Goal: Information Seeking & Learning: Learn about a topic

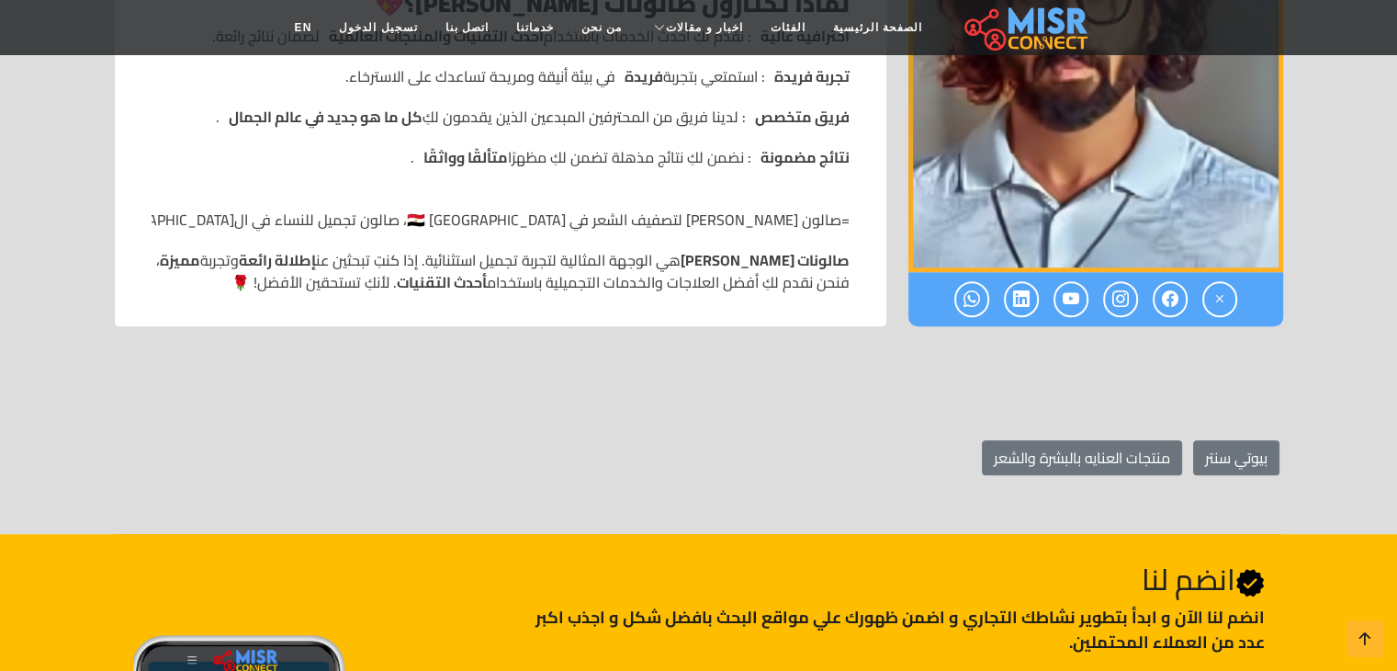
scroll to position [1378, 0]
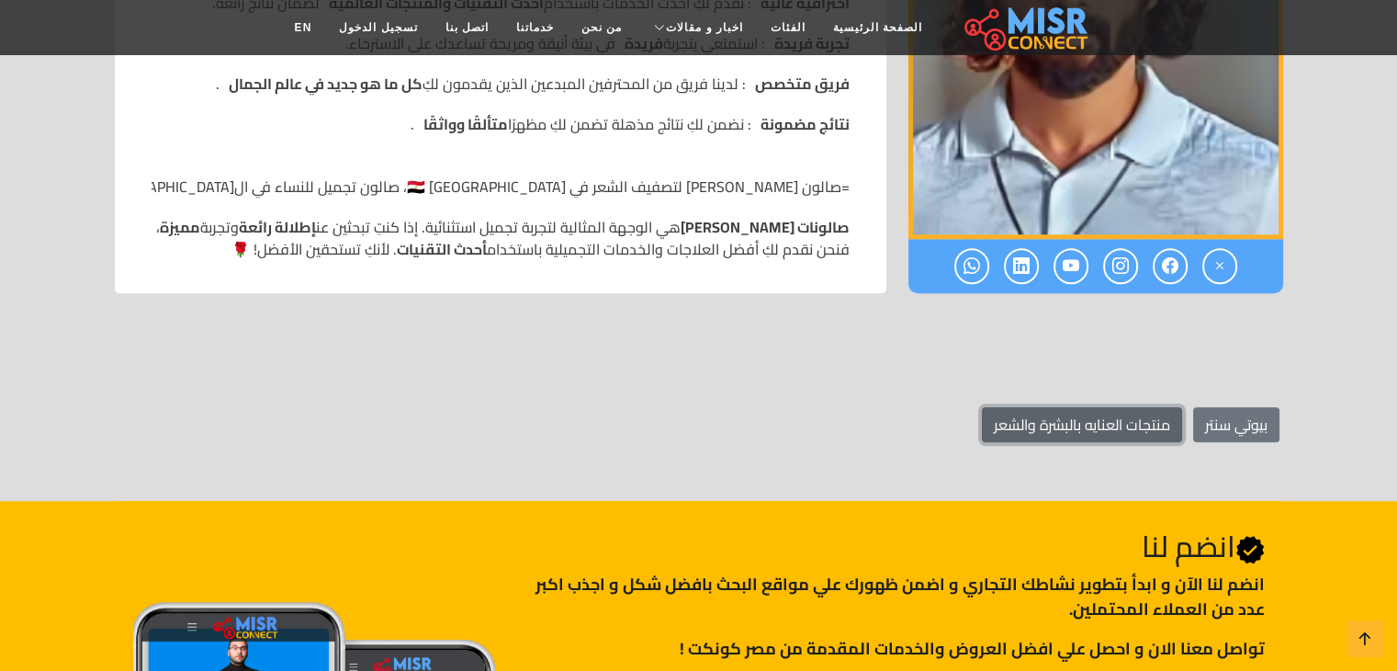
click at [1143, 411] on link "منتجات العنايه بالبشرة والشعر" at bounding box center [1082, 424] width 200 height 35
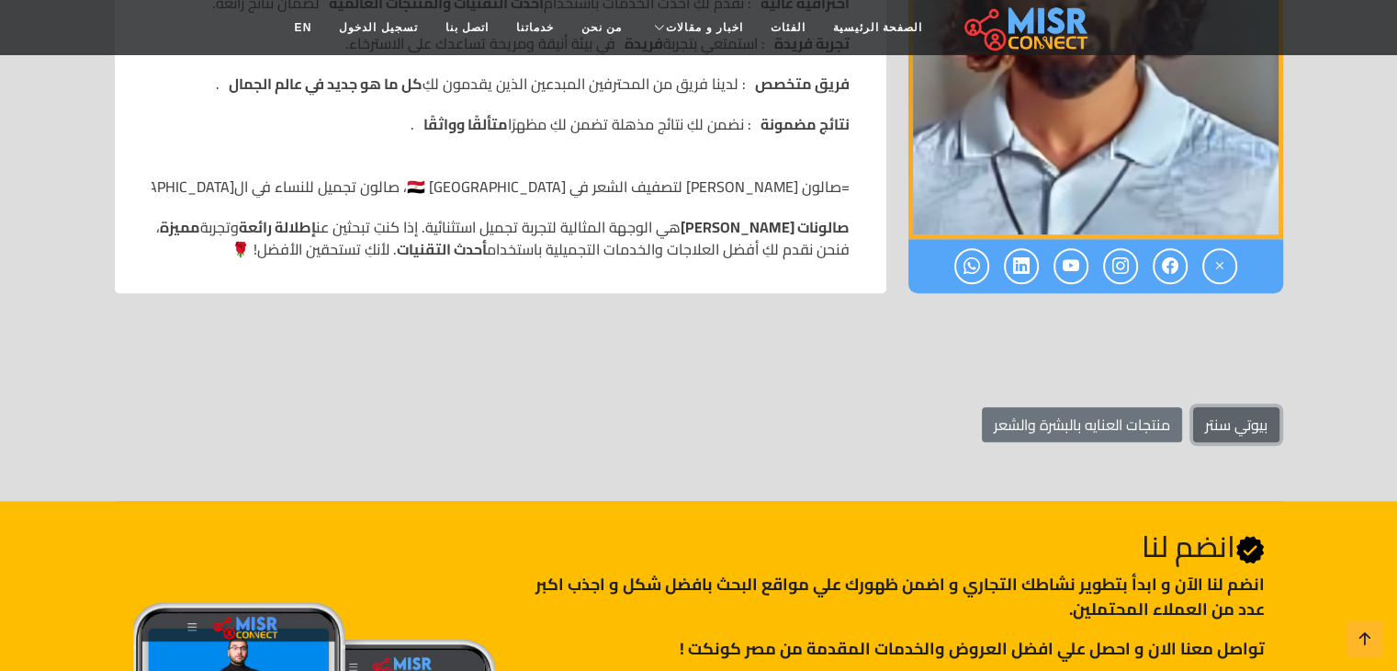
click at [1208, 413] on link "بيوتي سنتر" at bounding box center [1236, 424] width 86 height 35
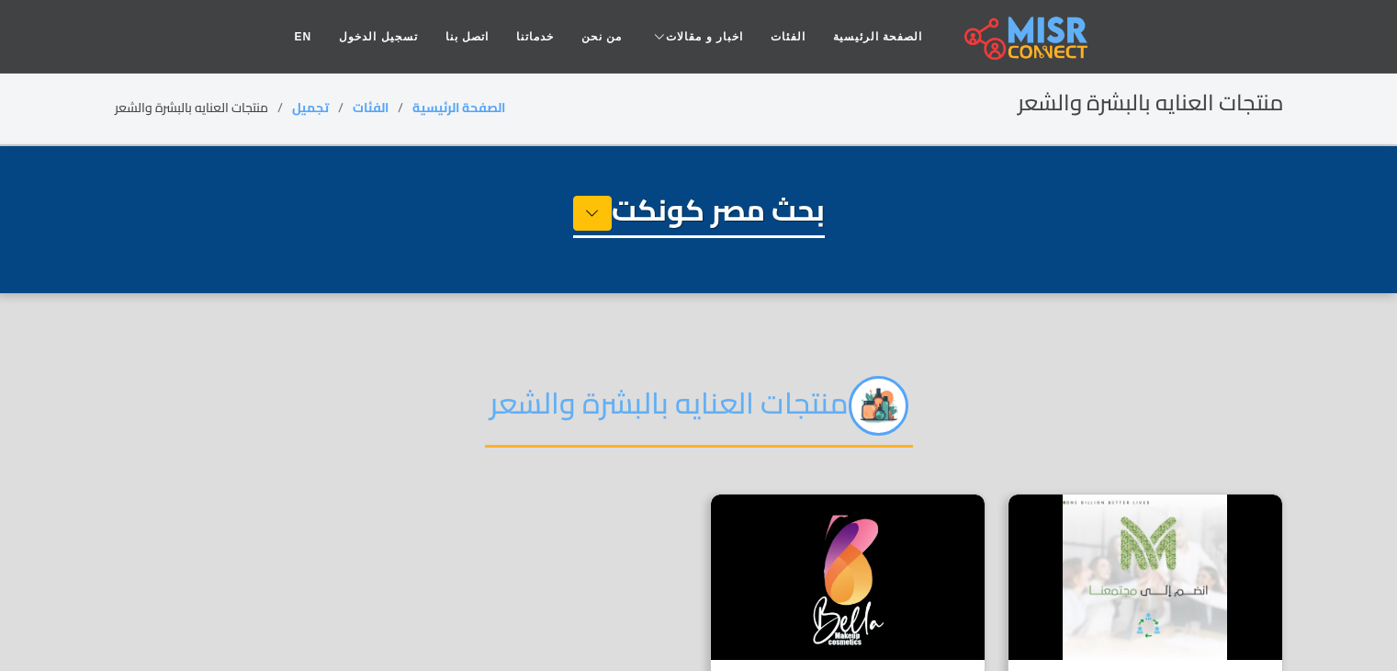
select select "**********"
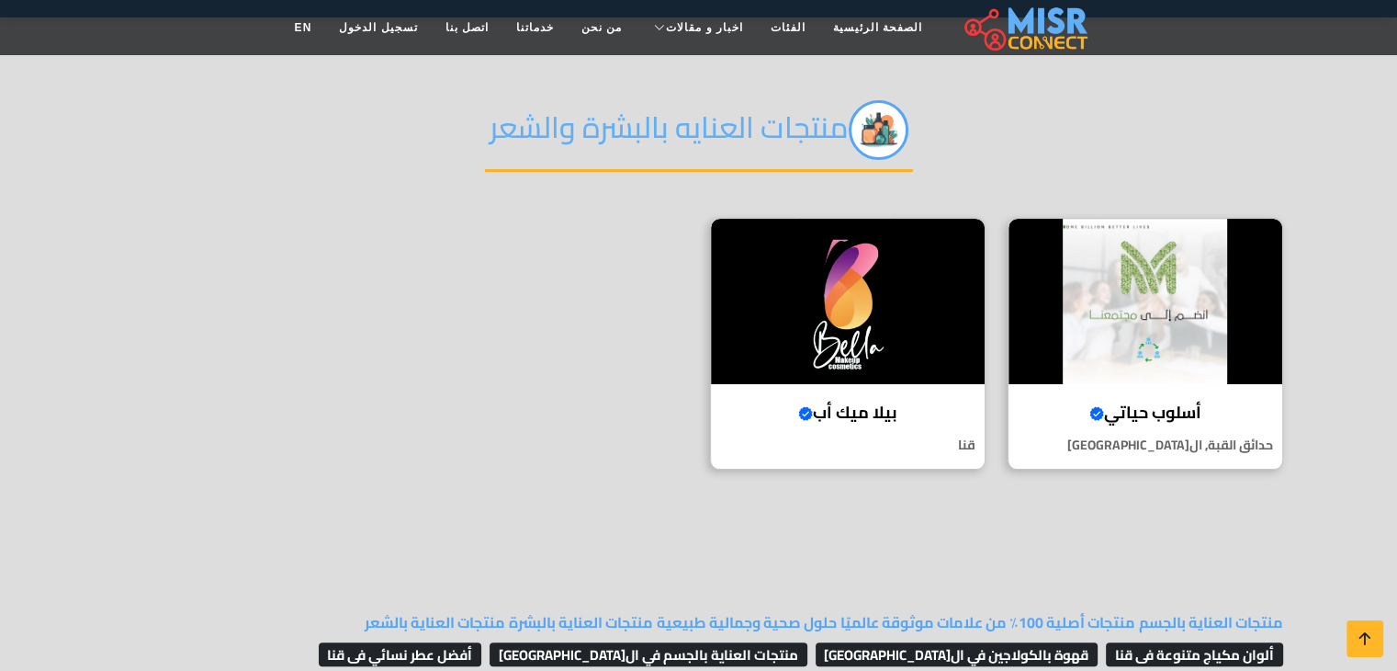
scroll to position [459, 0]
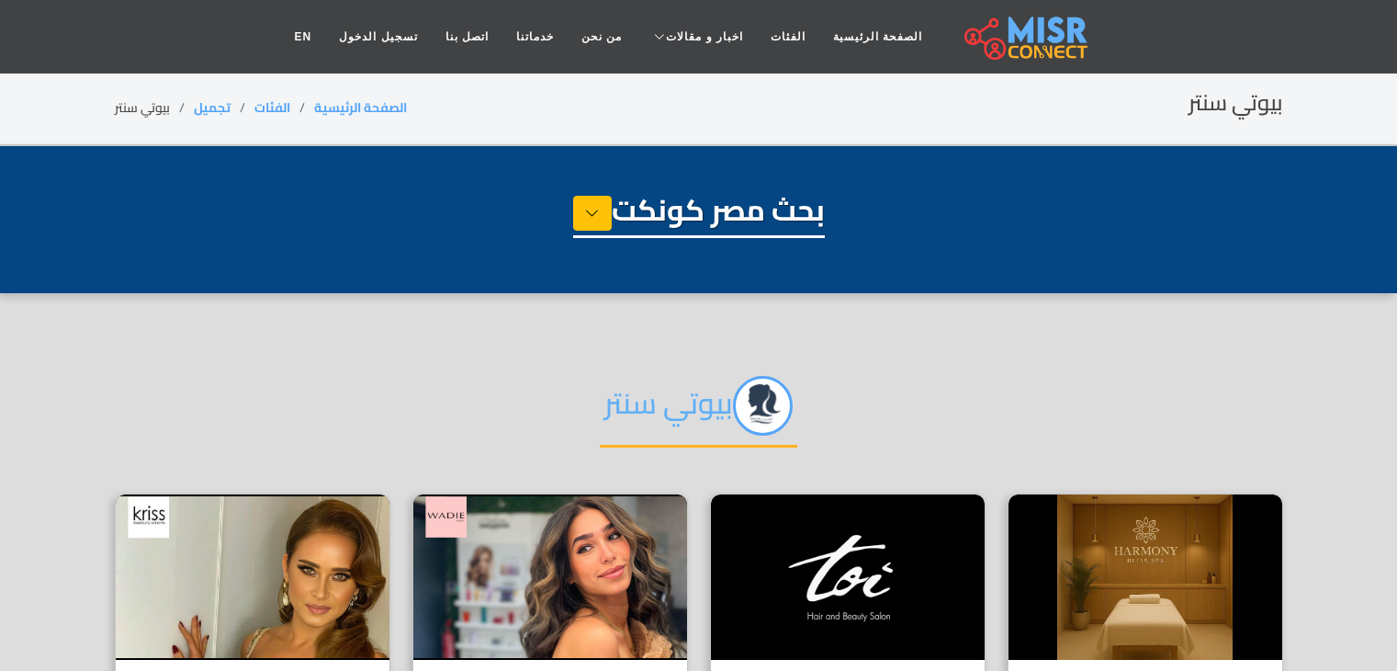
select select "**********"
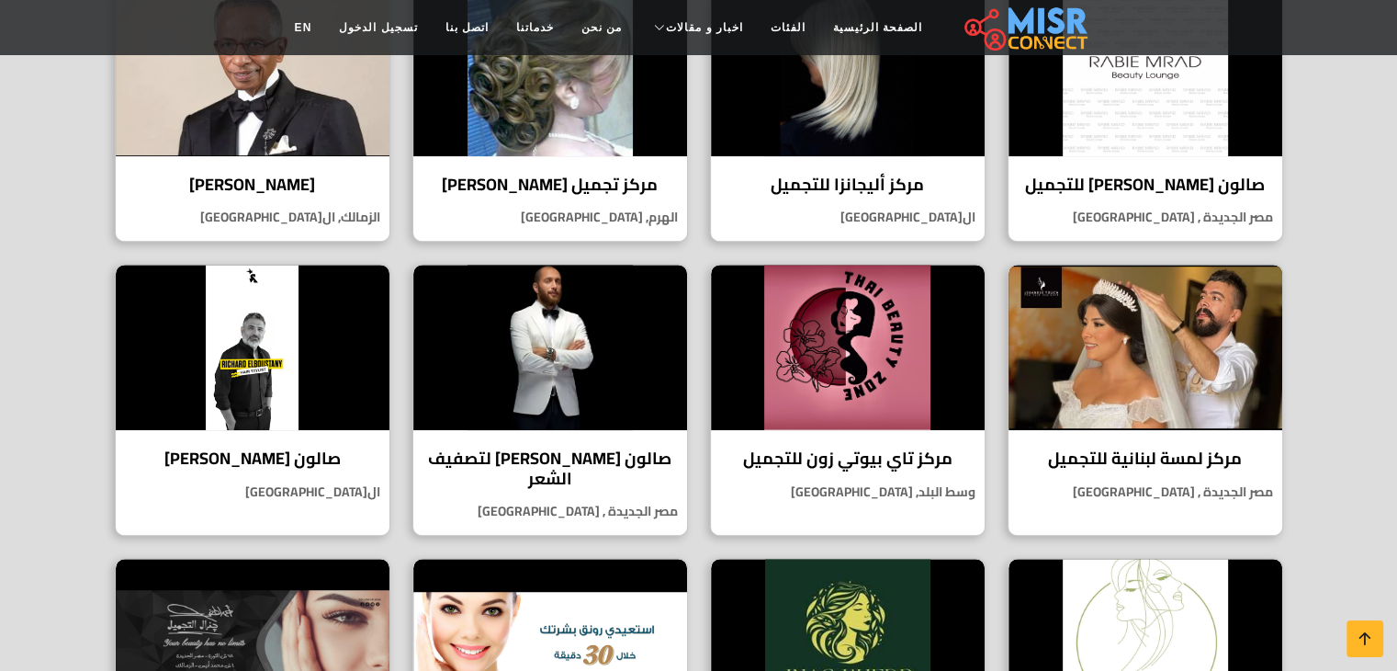
scroll to position [1102, 0]
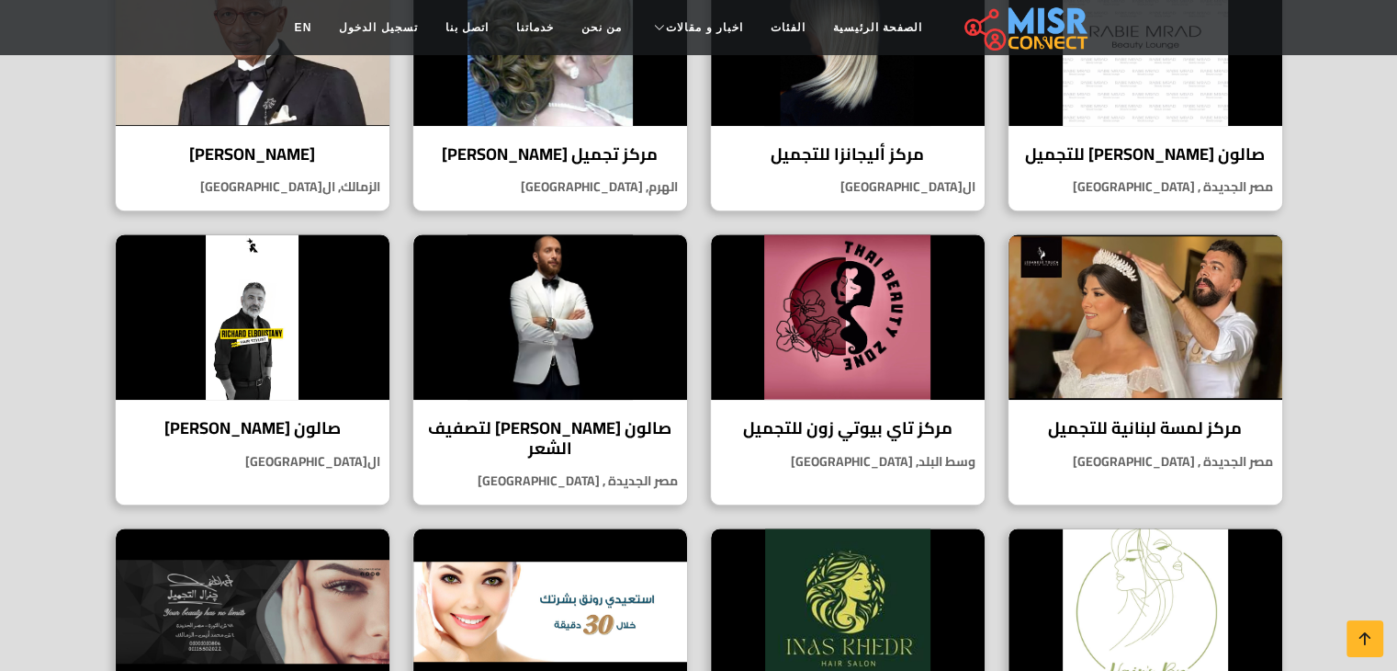
drag, startPoint x: 484, startPoint y: 310, endPoint x: 65, endPoint y: 328, distance: 419.2
click at [65, 328] on section "بيوتي سنتر مركز هارموني بليس سبا Verified account هارموني بليس سبا للعناية والا…" at bounding box center [698, 49] width 1397 height 1716
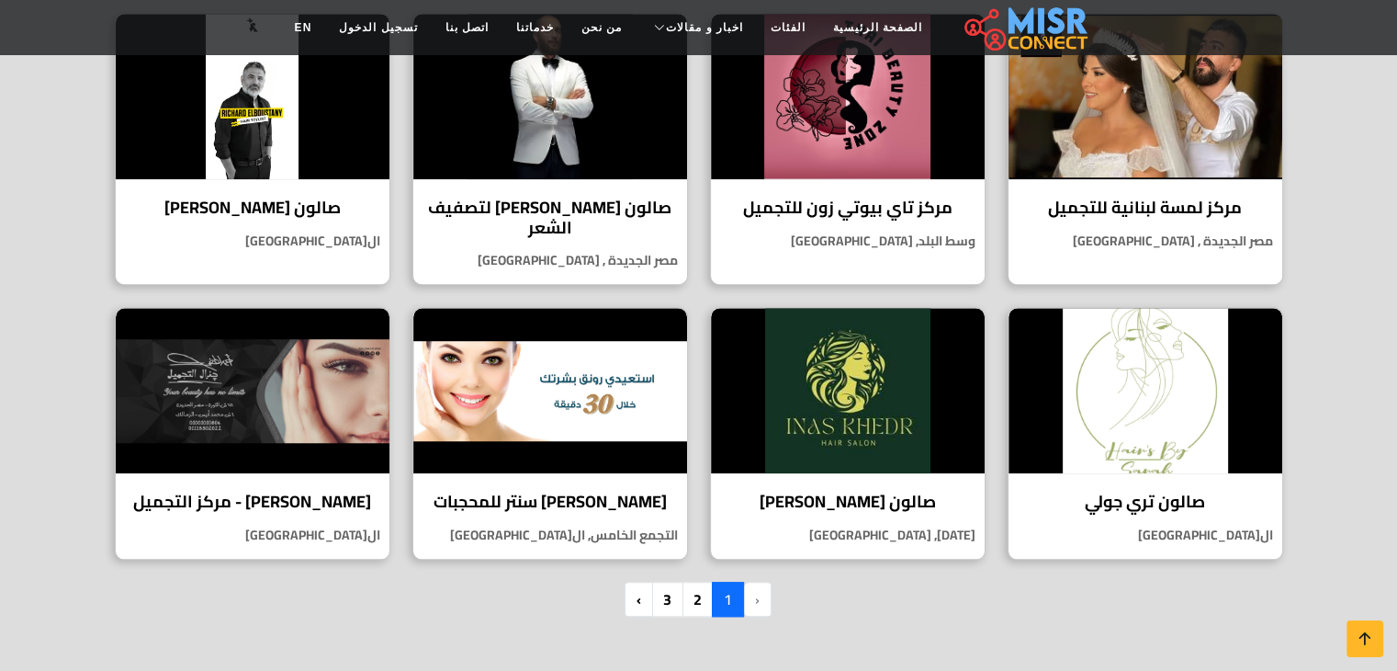
scroll to position [1378, 0]
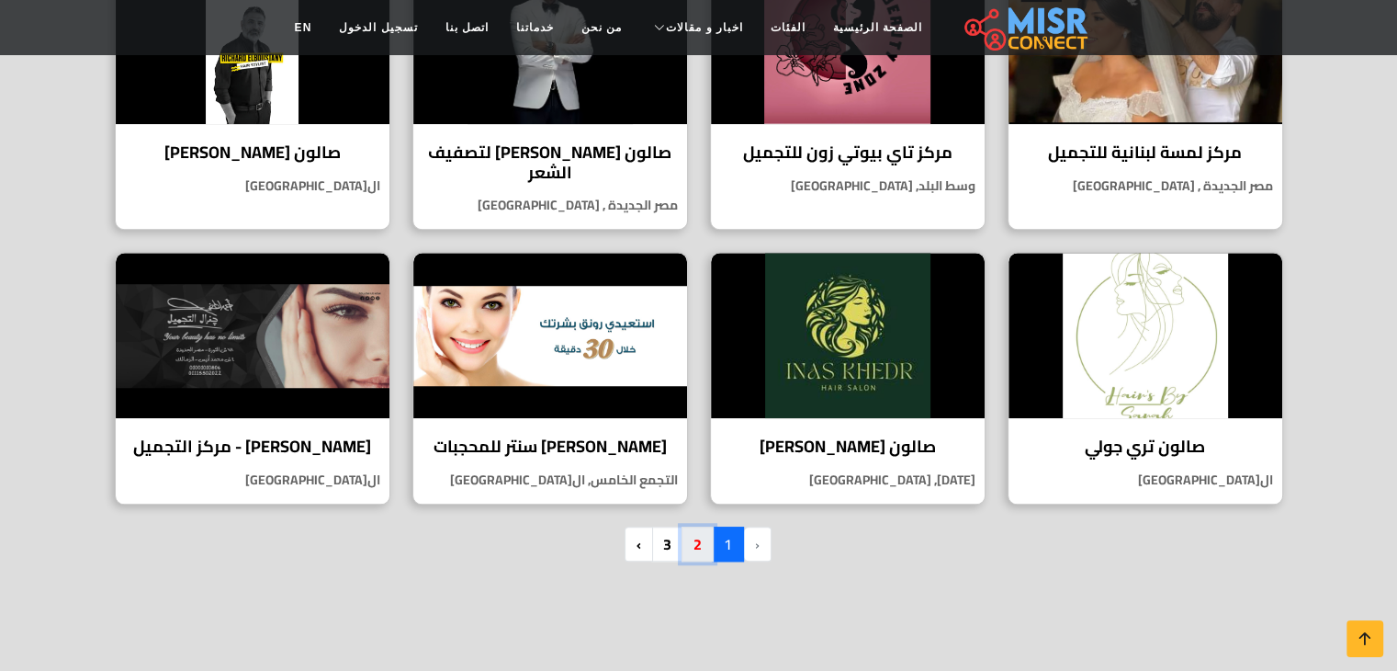
click at [700, 526] on link "2" at bounding box center [698, 543] width 32 height 35
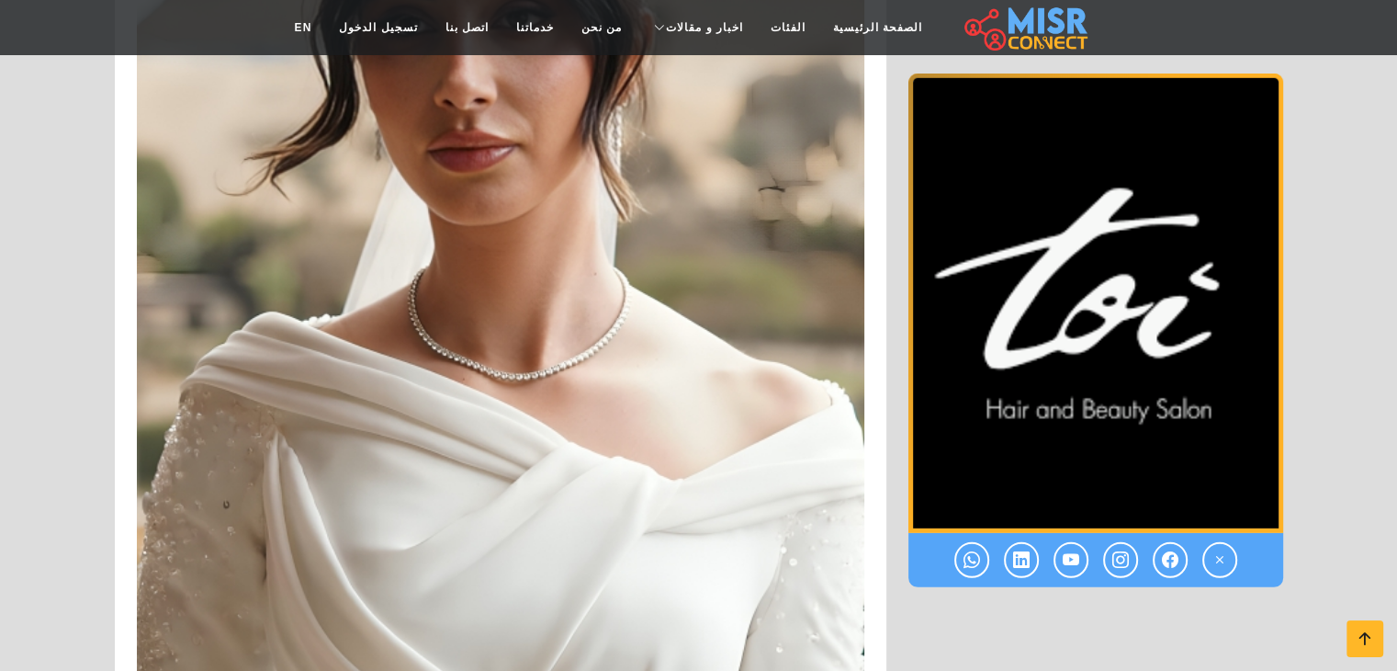
scroll to position [5235, 0]
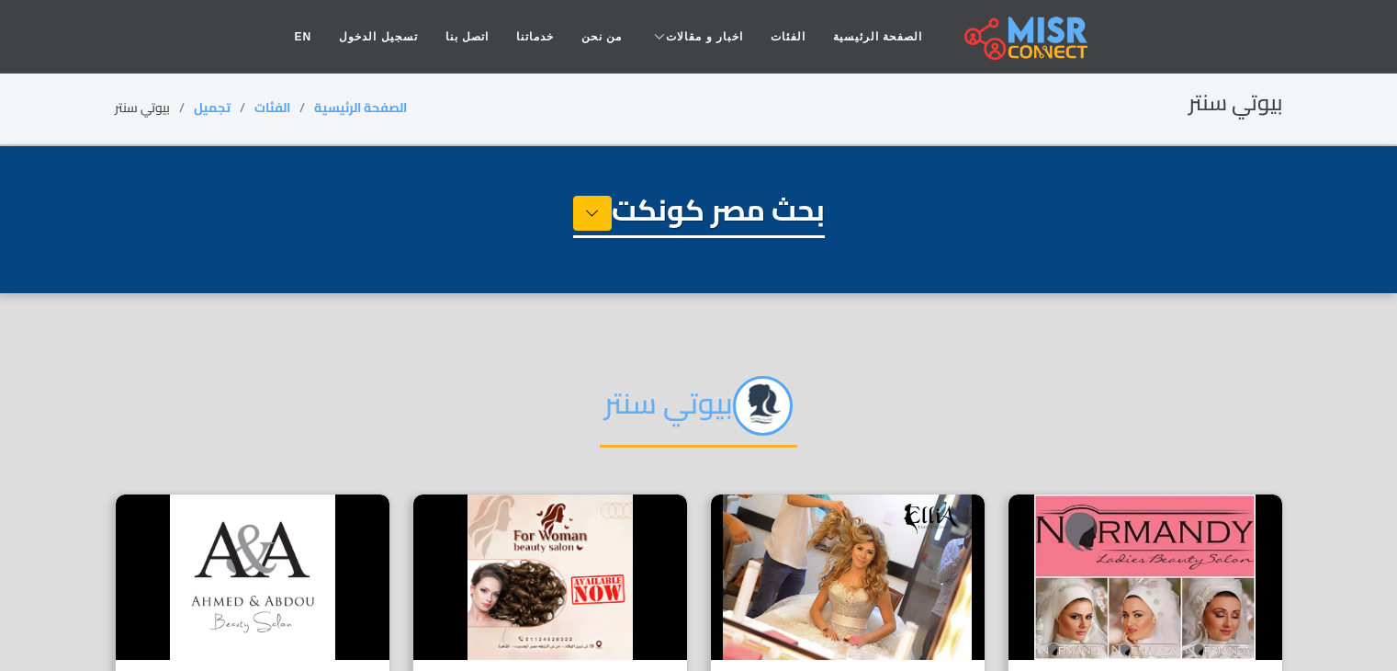
select select "**********"
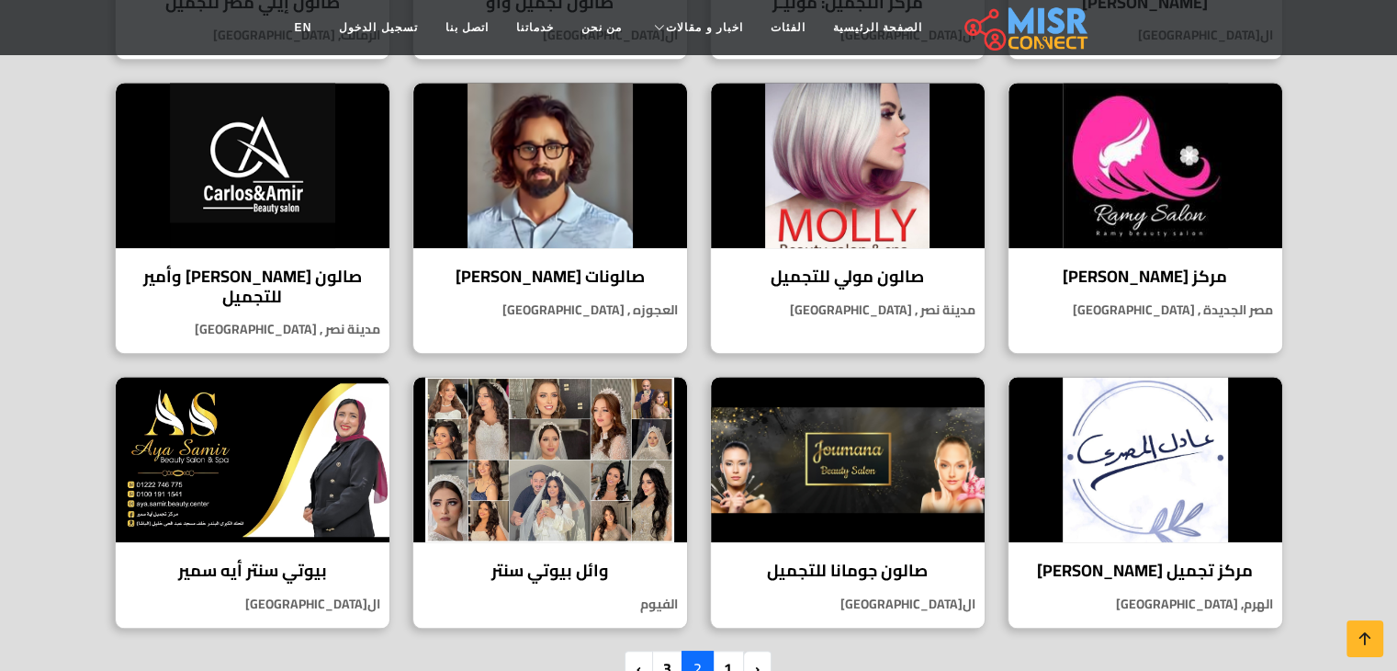
scroll to position [1286, 0]
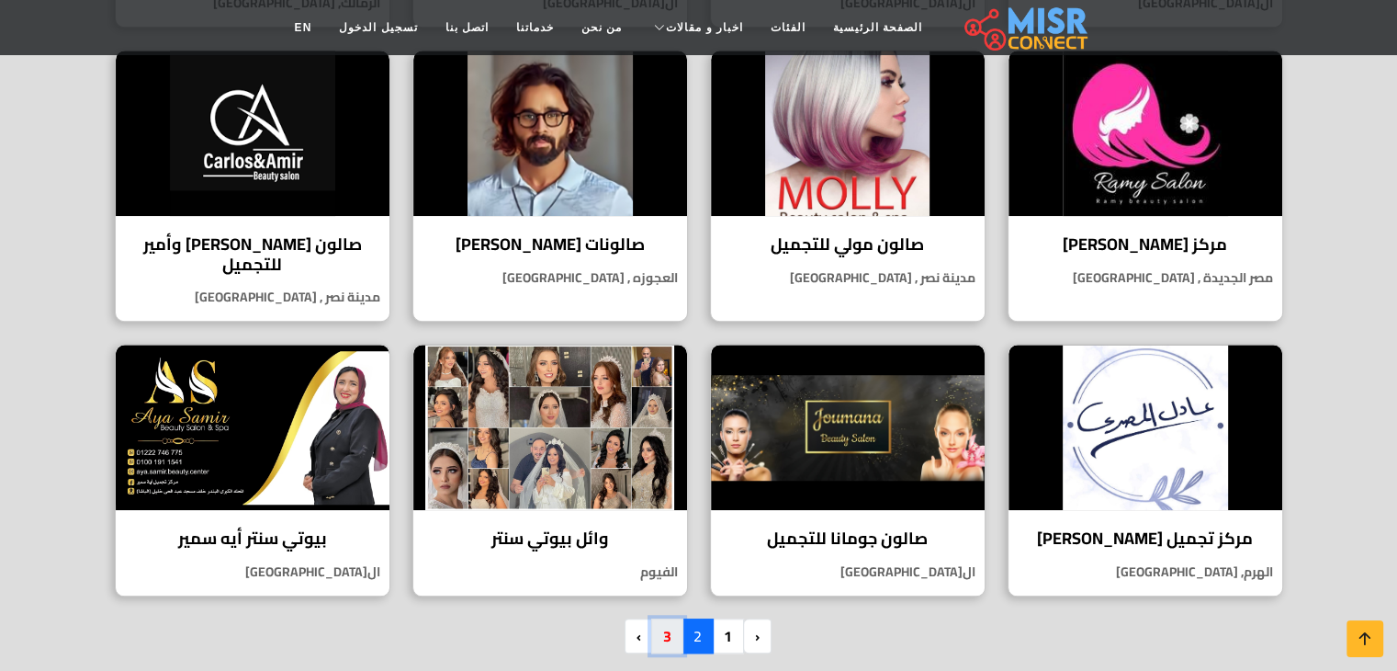
click at [658, 622] on link "3" at bounding box center [667, 635] width 32 height 35
click at [663, 618] on link "3" at bounding box center [667, 635] width 32 height 35
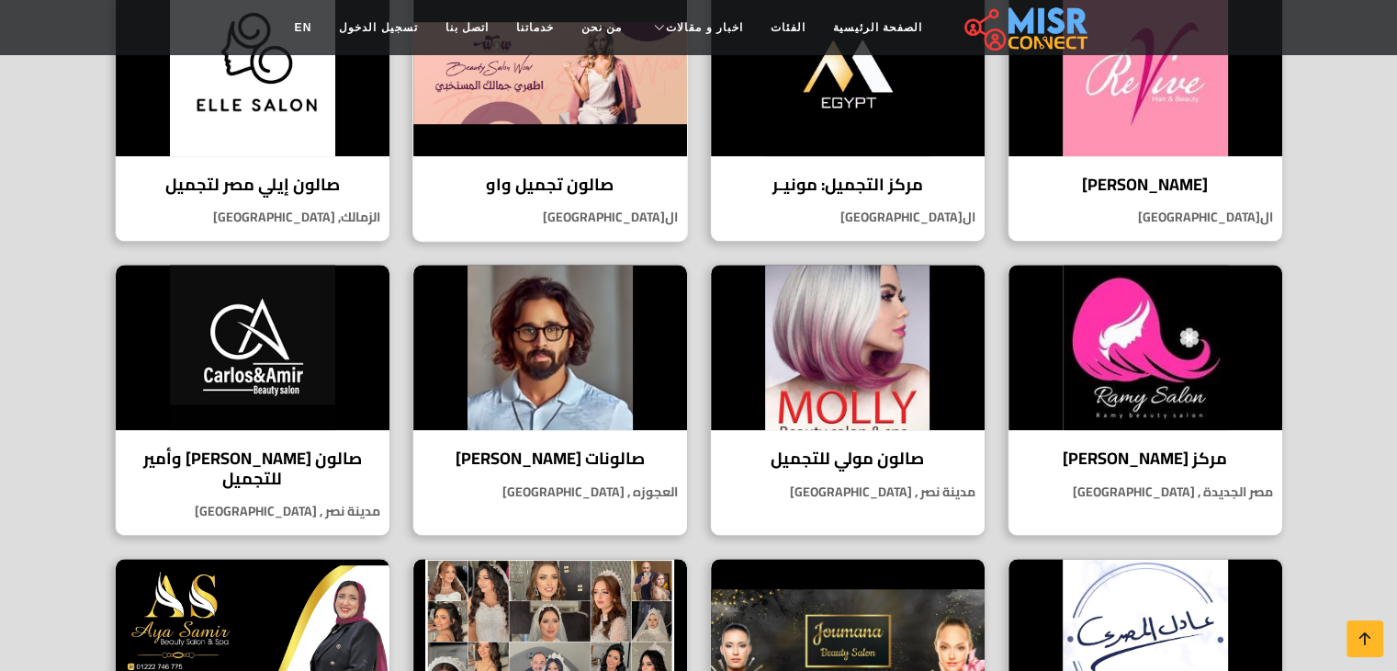
scroll to position [1378, 0]
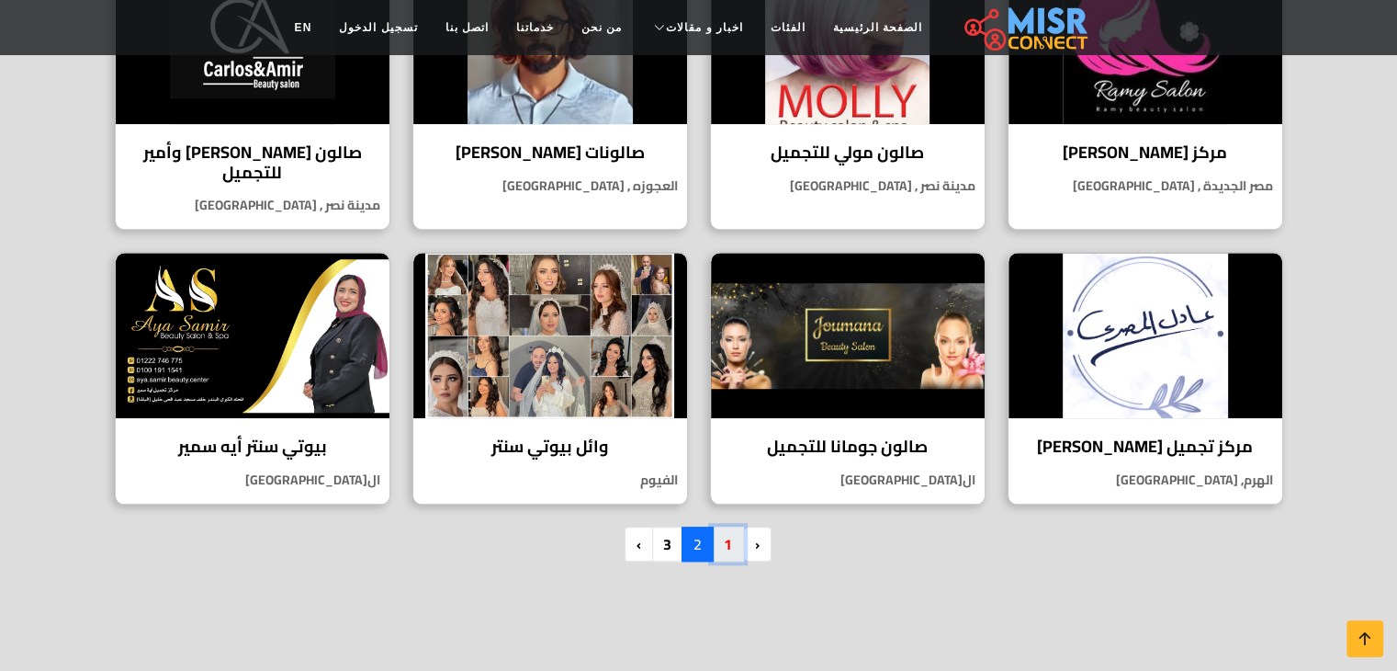
click at [725, 527] on link "1" at bounding box center [728, 543] width 32 height 35
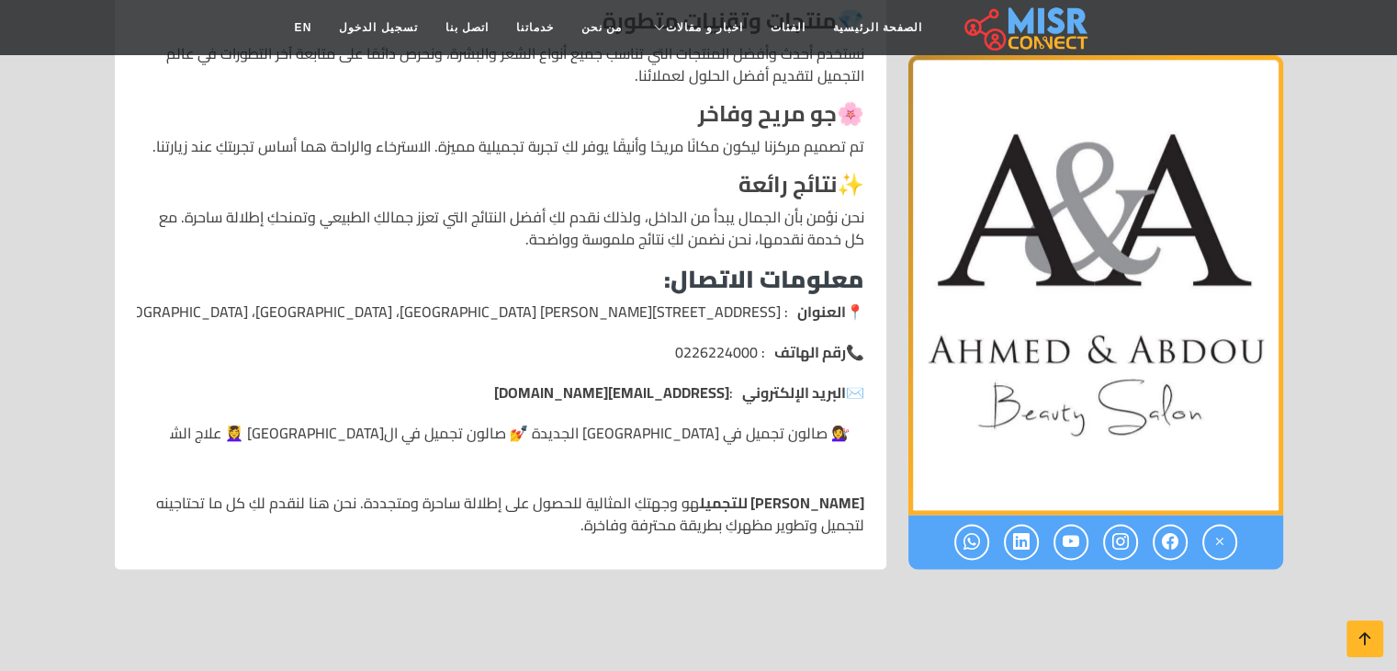
scroll to position [2388, 0]
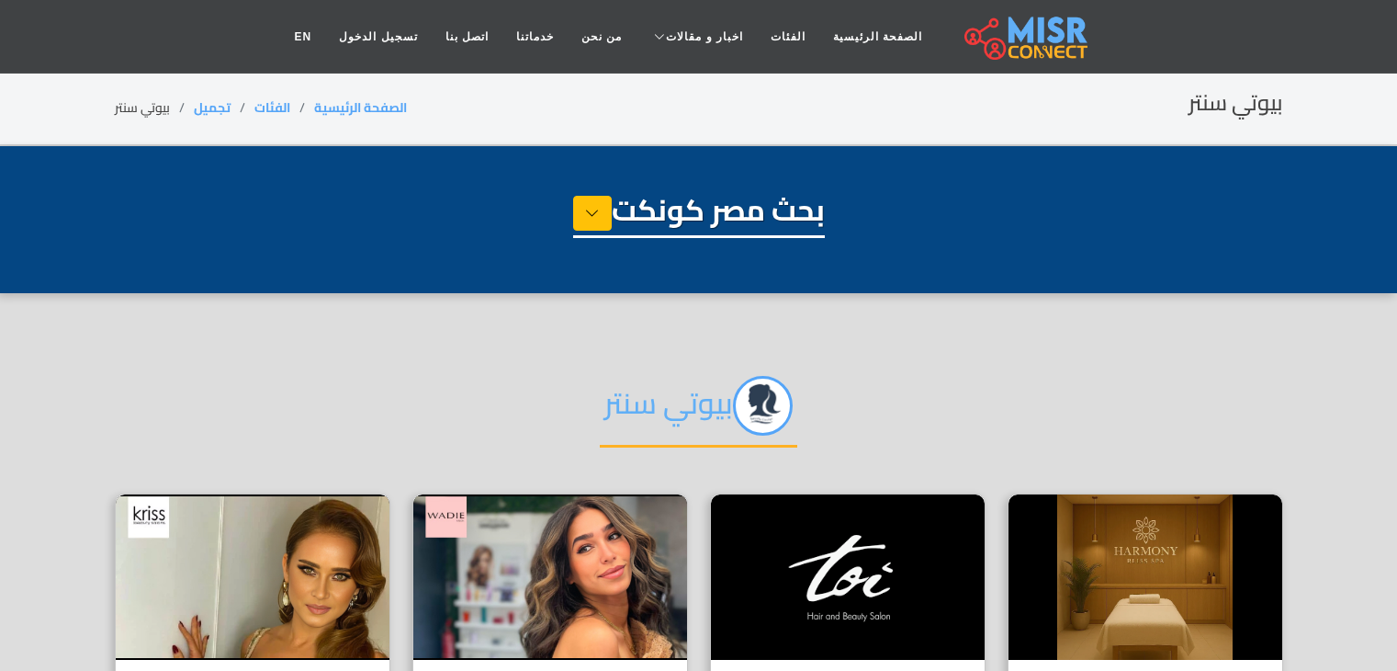
select select "**********"
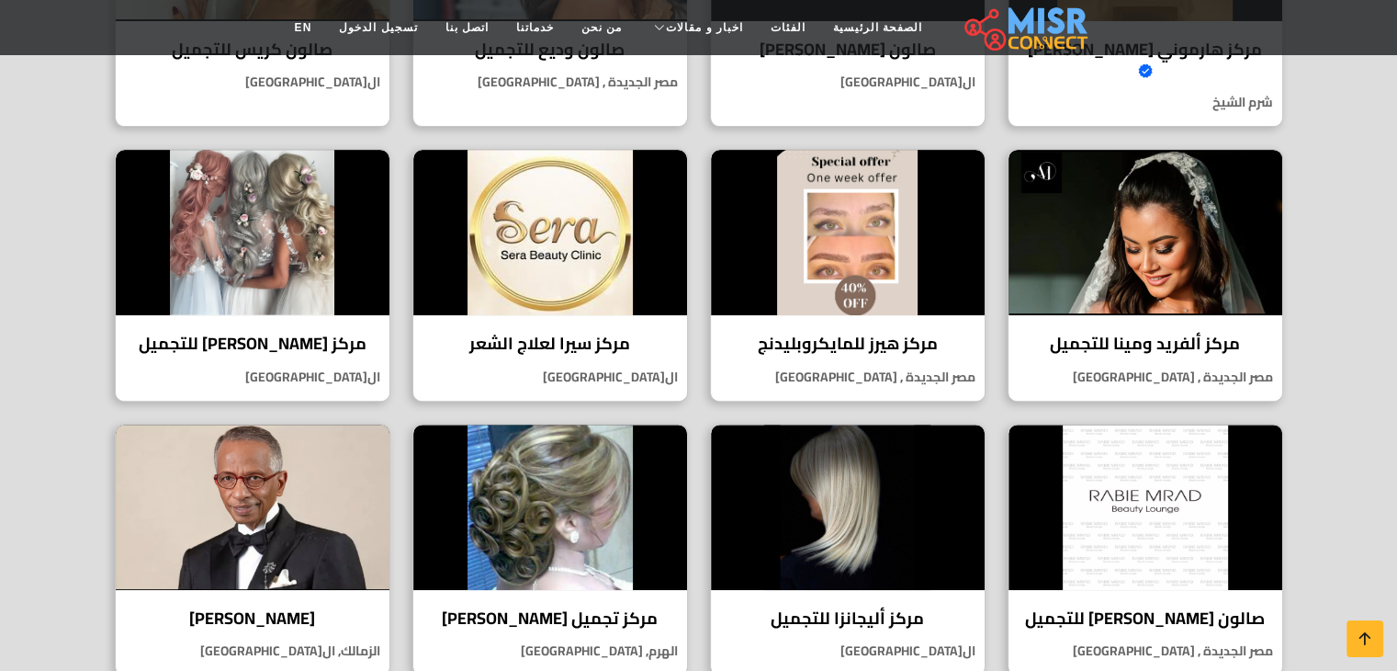
scroll to position [643, 0]
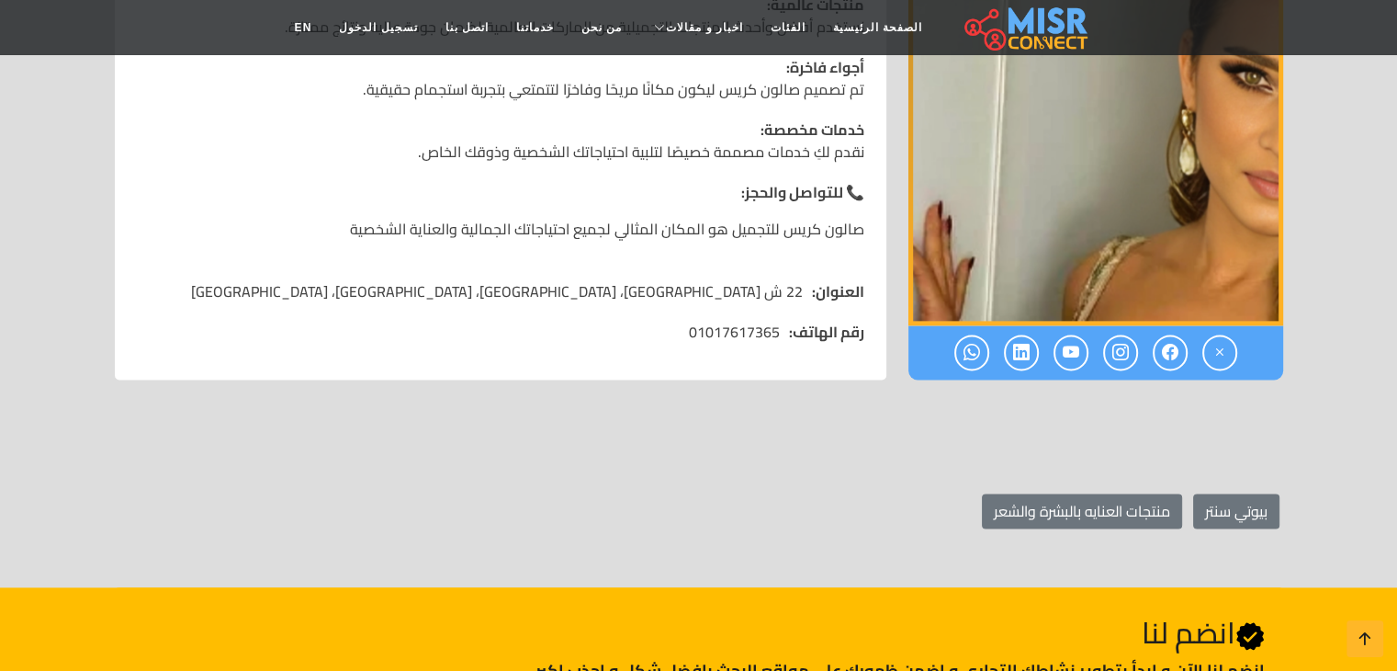
scroll to position [2388, 0]
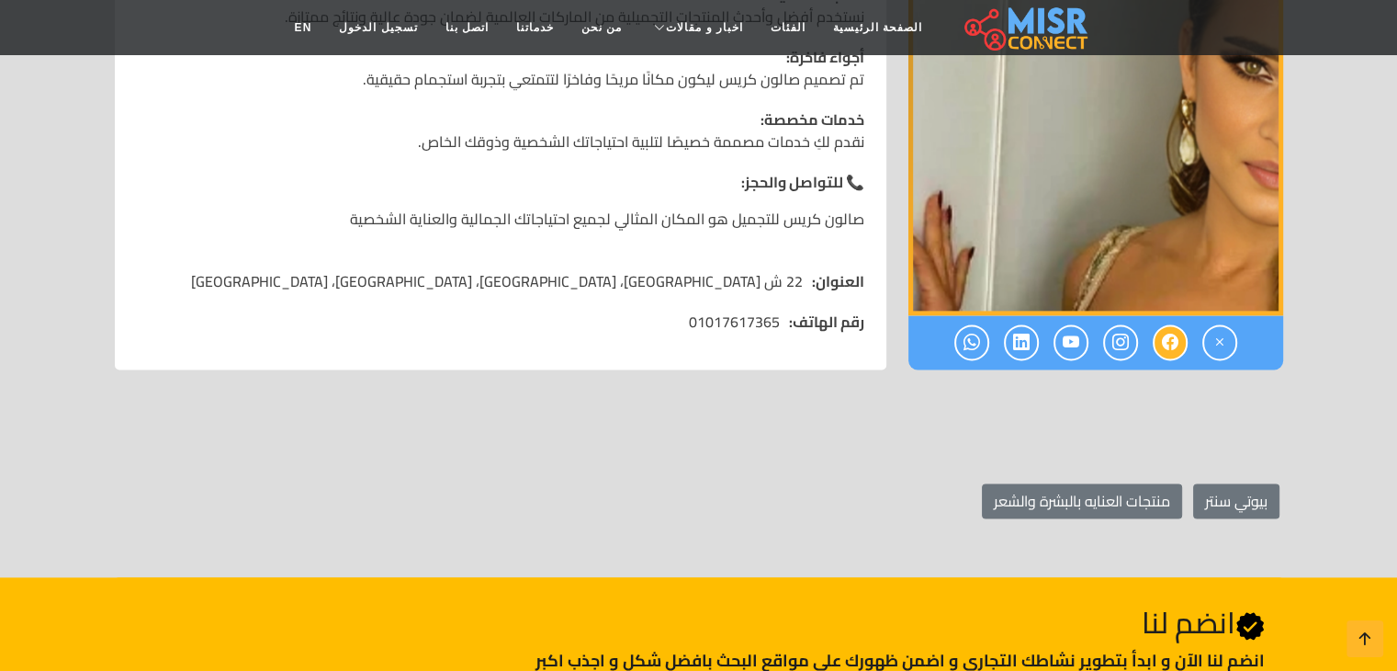
click at [1166, 327] on icon at bounding box center [1170, 342] width 17 height 30
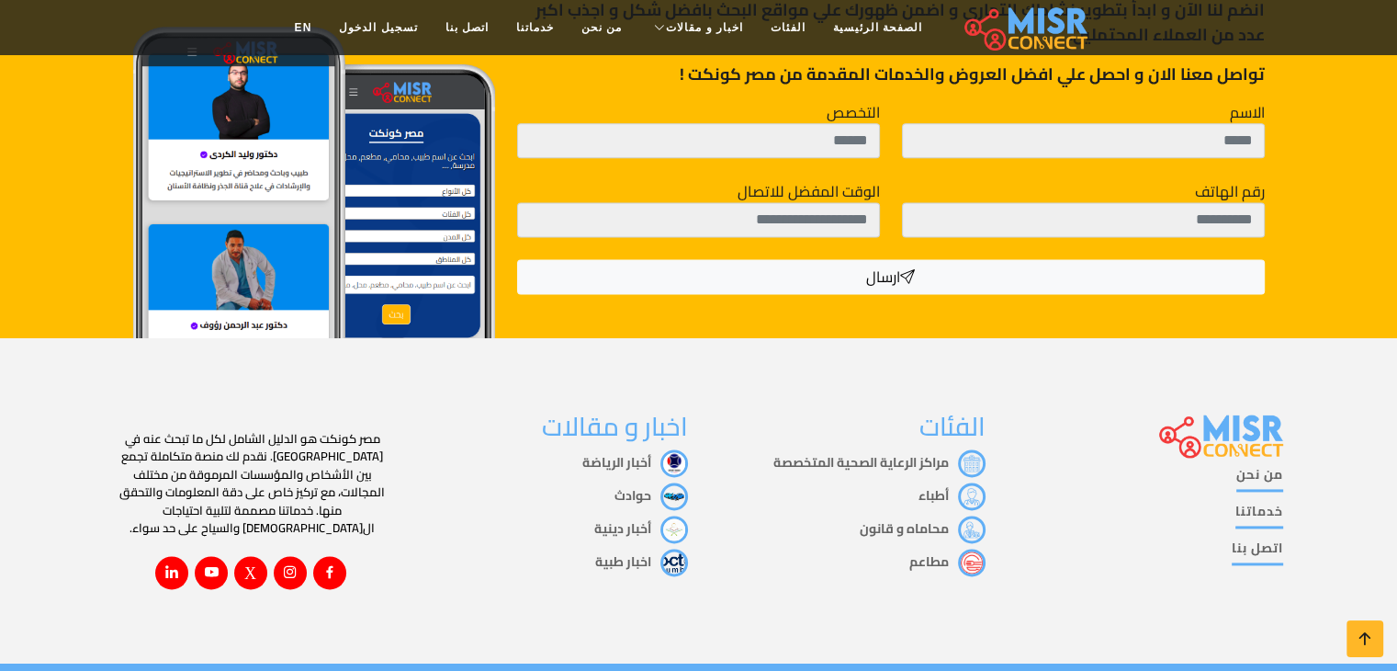
scroll to position [2432, 0]
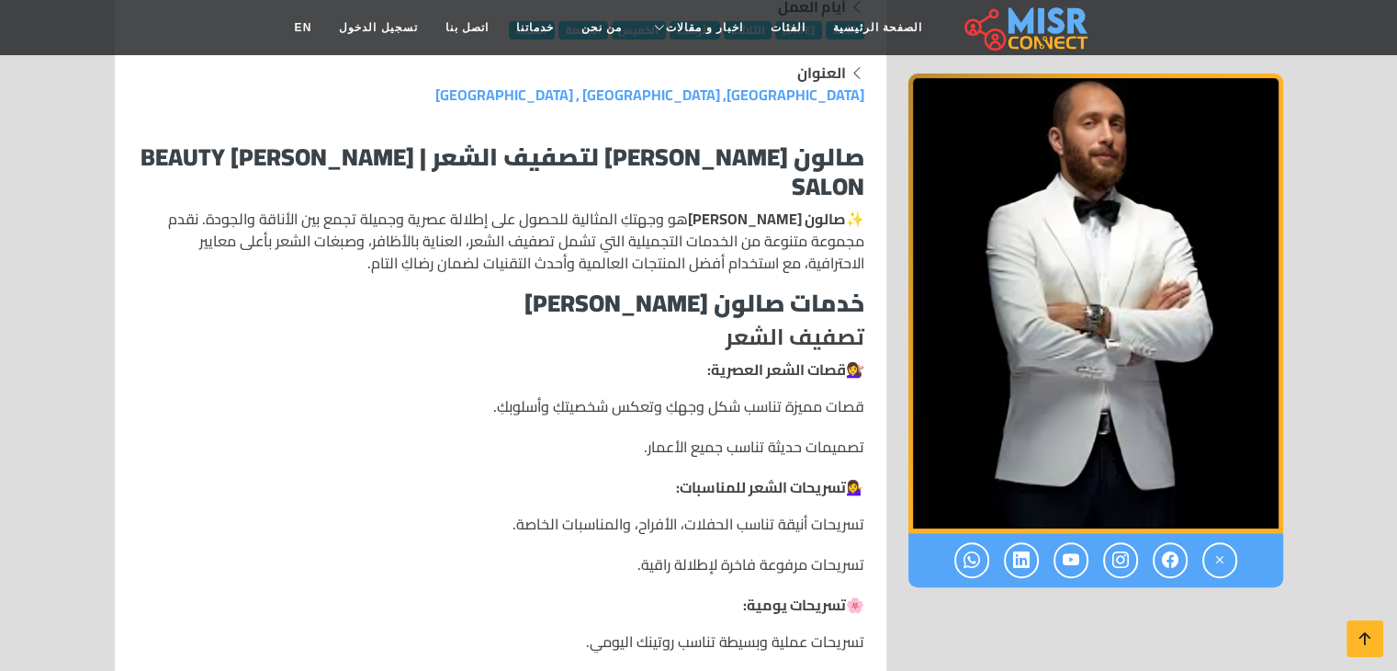
scroll to position [459, 0]
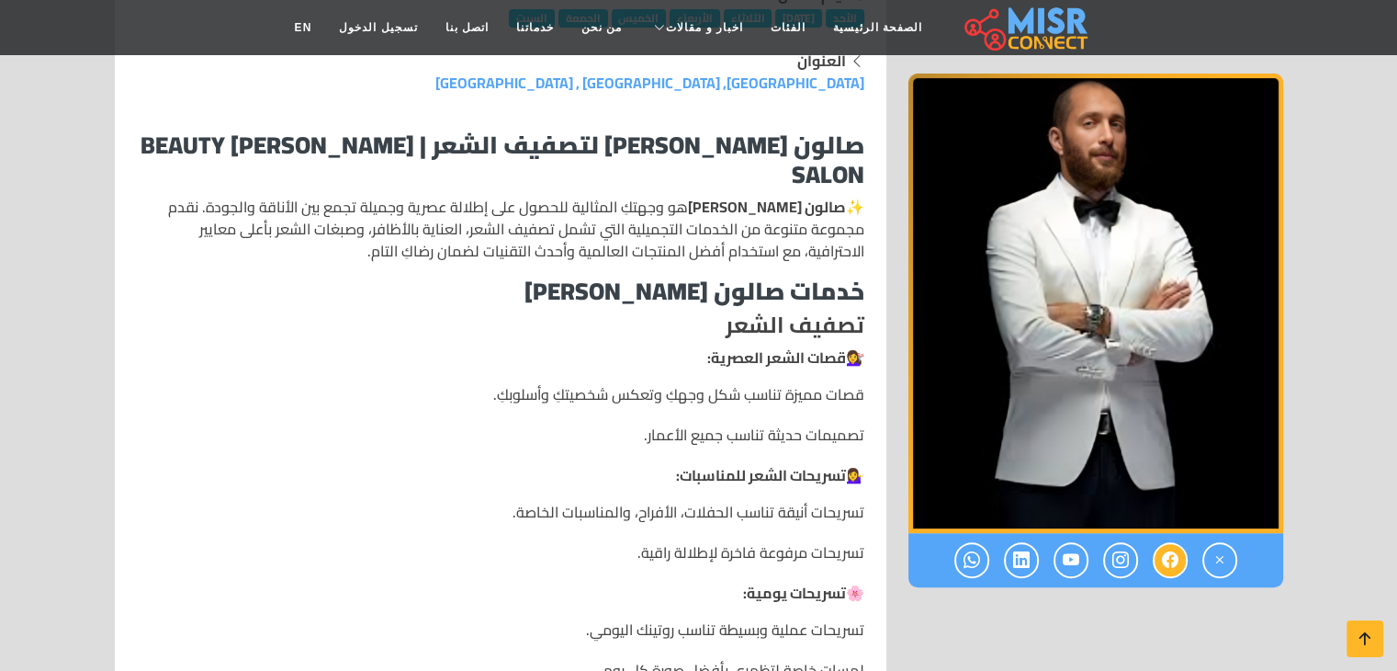
click at [1176, 563] on icon at bounding box center [1170, 560] width 17 height 30
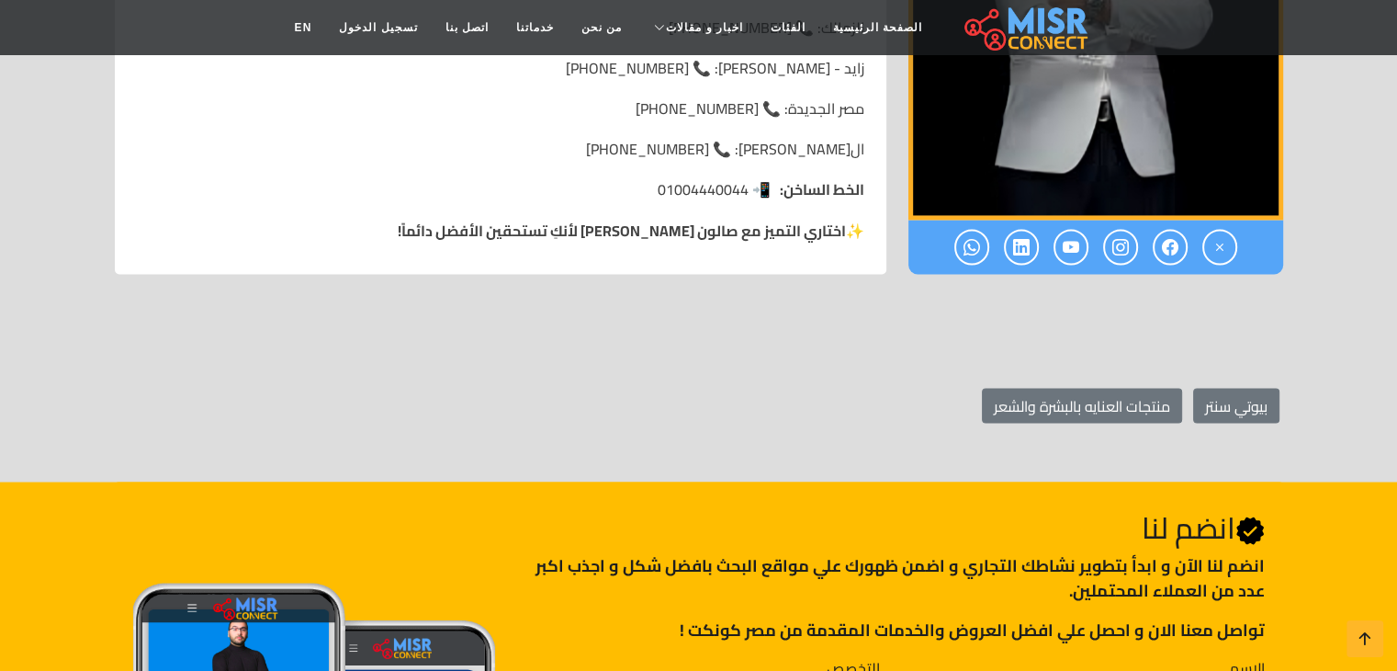
scroll to position [3307, 0]
